Goal: Information Seeking & Learning: Learn about a topic

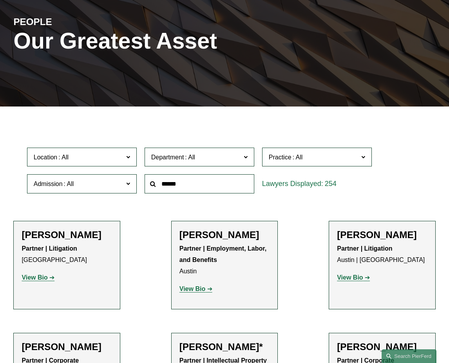
scroll to position [39, 0]
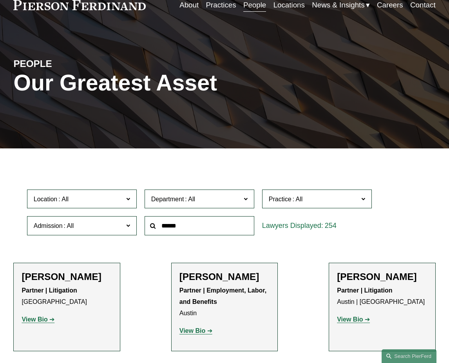
click at [227, 200] on span "Department" at bounding box center [196, 199] width 90 height 11
click at [200, 139] on div "PEOPLE Our Greatest Asset" at bounding box center [224, 88] width 449 height 120
click at [318, 204] on span "Practice" at bounding box center [314, 199] width 90 height 11
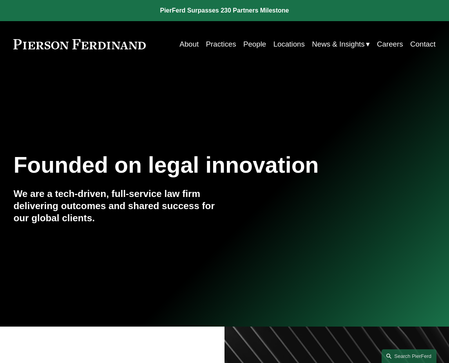
click at [250, 41] on link "People" at bounding box center [254, 44] width 23 height 15
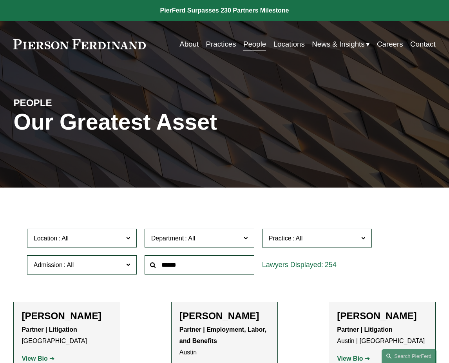
click at [194, 240] on span at bounding box center [190, 238] width 13 height 7
click at [187, 182] on div "PEOPLE Our Greatest Asset" at bounding box center [224, 127] width 449 height 120
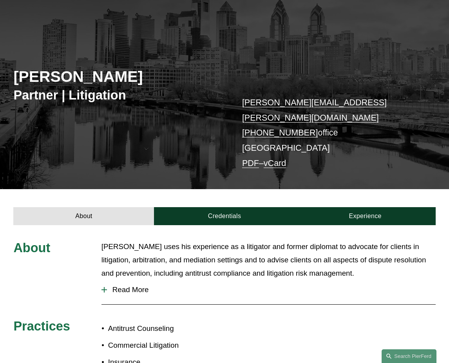
scroll to position [117, 0]
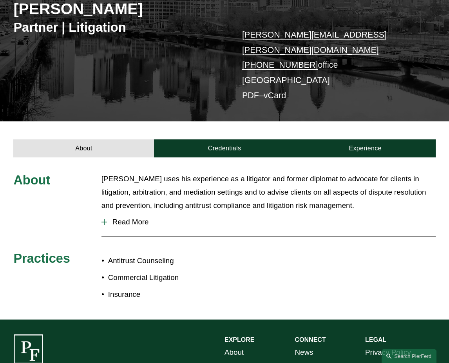
click at [133, 216] on button "Read More" at bounding box center [268, 222] width 334 height 20
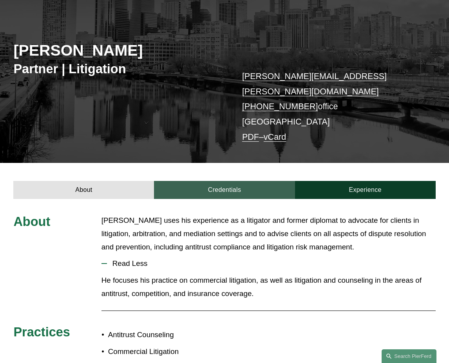
scroll to position [157, 0]
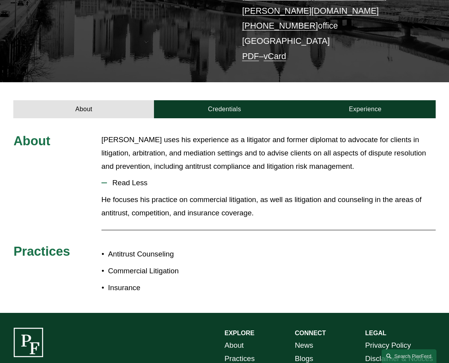
click at [305, 263] on div "About Jeff Duffy uses his experience as a litigator and former diplomat to advo…" at bounding box center [224, 215] width 449 height 165
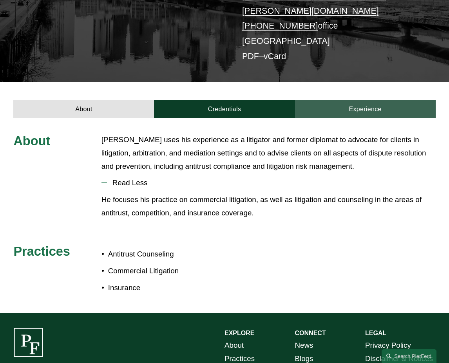
click at [295, 100] on link "Experience" at bounding box center [365, 109] width 141 height 18
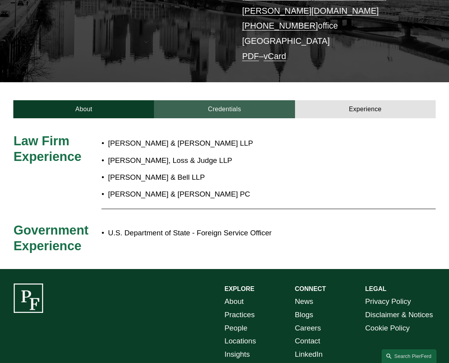
click at [272, 100] on link "Credentials" at bounding box center [224, 109] width 141 height 18
